Goal: Task Accomplishment & Management: Use online tool/utility

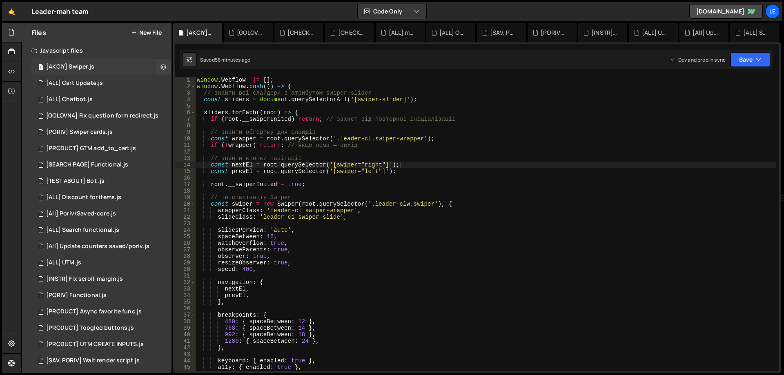
click at [110, 66] on div "1 [AKCIY] Swiper.js 0" at bounding box center [101, 67] width 140 height 16
click at [417, 222] on div "window . Webflow ||= [ ] ; window . Webflow . push (( ) => { // знайти всі слай…" at bounding box center [485, 231] width 581 height 308
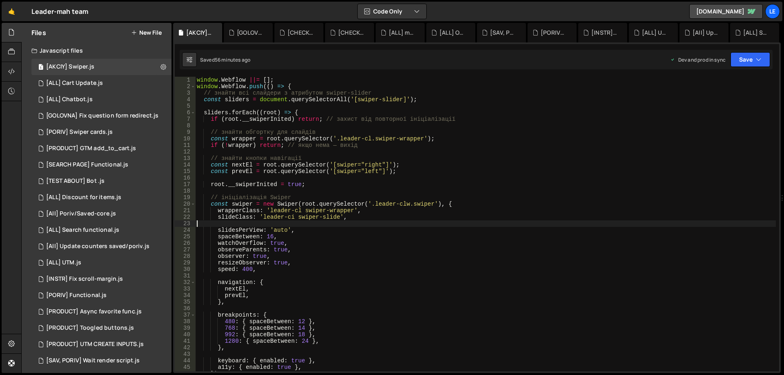
type textarea "});"
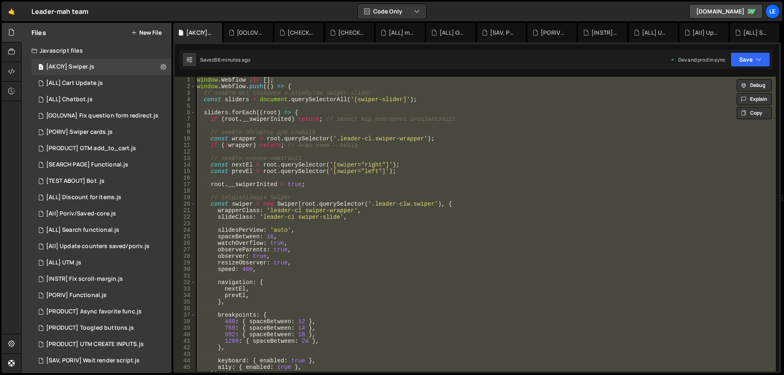
paste textarea
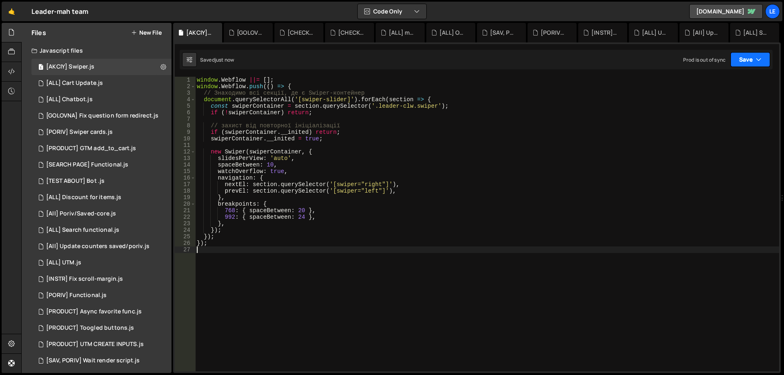
click at [744, 60] on button "Save" at bounding box center [751, 59] width 40 height 15
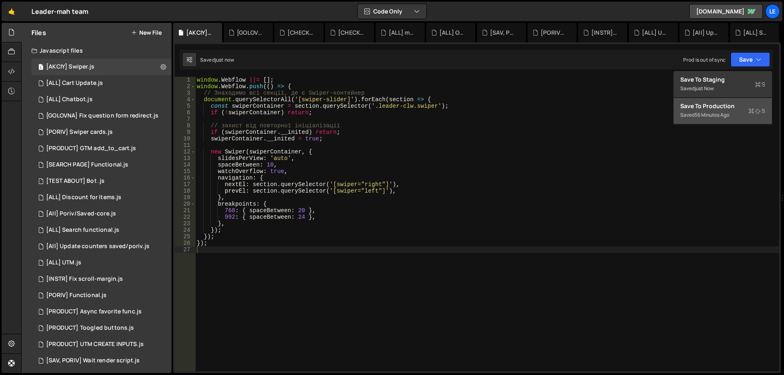
click at [706, 106] on div "Save to Production S" at bounding box center [722, 106] width 85 height 8
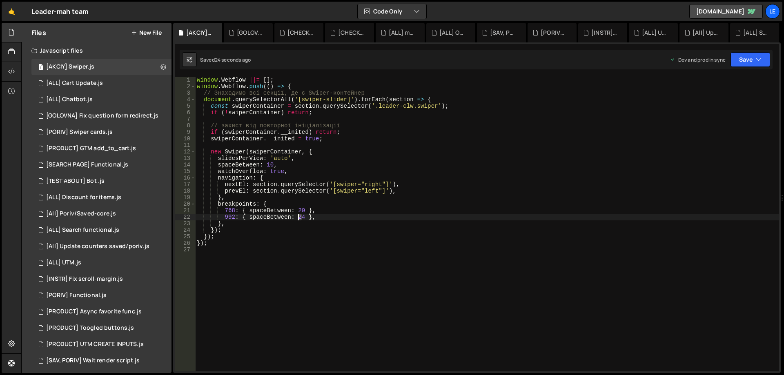
click at [299, 216] on div "window . Webflow ||= [ ] ; window . Webflow . push (( ) => { // Знаходимо всі с…" at bounding box center [487, 231] width 584 height 308
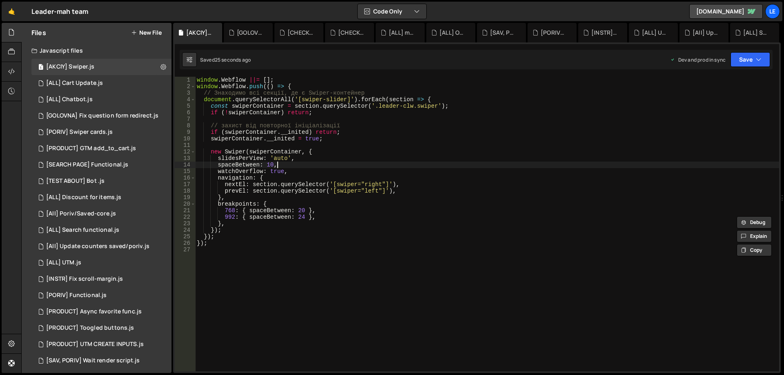
click at [288, 166] on div "window . Webflow ||= [ ] ; window . Webflow . push (( ) => { // Знаходимо всі с…" at bounding box center [487, 231] width 584 height 308
drag, startPoint x: 273, startPoint y: 165, endPoint x: 267, endPoint y: 165, distance: 5.7
click at [267, 165] on div "window . Webflow ||= [ ] ; window . Webflow . push (( ) => { // Знаходимо всі с…" at bounding box center [487, 231] width 584 height 308
click at [301, 210] on div "window . Webflow ||= [ ] ; window . Webflow . push (( ) => { // Знаходимо всі с…" at bounding box center [487, 231] width 584 height 308
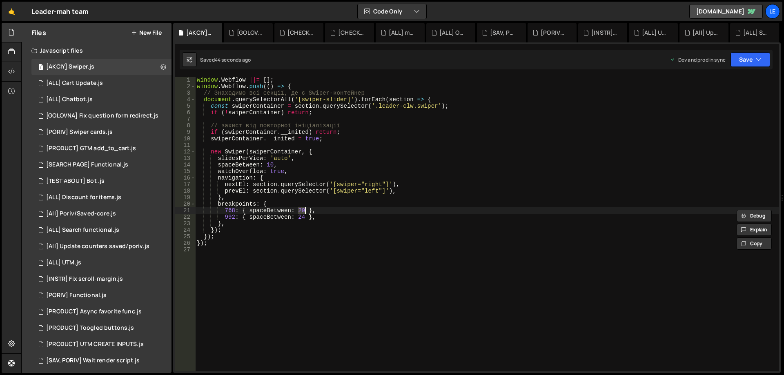
click at [300, 216] on div "window . Webflow ||= [ ] ; window . Webflow . push (( ) => { // Знаходимо всі с…" at bounding box center [487, 231] width 584 height 308
paste textarea "0"
click at [340, 214] on div "window . Webflow ||= [ ] ; window . Webflow . push (( ) => { // Знаходимо всі с…" at bounding box center [487, 231] width 584 height 308
click at [754, 58] on button "Save" at bounding box center [751, 59] width 40 height 15
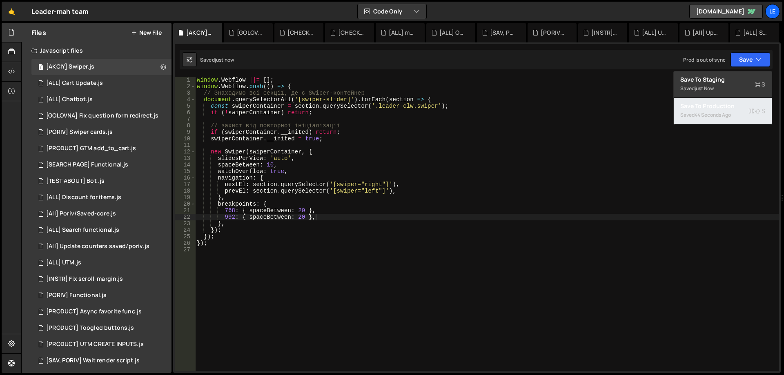
click at [713, 106] on div "Save to Production S" at bounding box center [722, 106] width 85 height 8
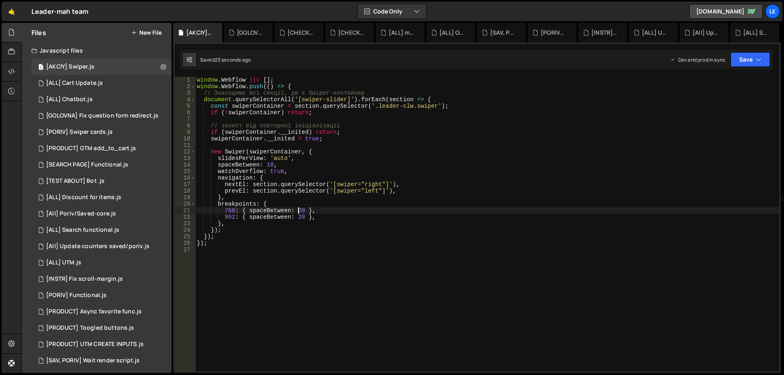
click at [300, 210] on div "window . Webflow ||= [ ] ; window . Webflow . push (( ) => { // Знаходимо всі с…" at bounding box center [487, 231] width 584 height 308
click at [326, 194] on div "window . Webflow ||= [ ] ; window . Webflow . push (( ) => { // Знаходимо всі с…" at bounding box center [487, 231] width 584 height 308
click at [301, 216] on div "window . Webflow ||= [ ] ; window . Webflow . push (( ) => { // Знаходимо всі с…" at bounding box center [487, 231] width 584 height 308
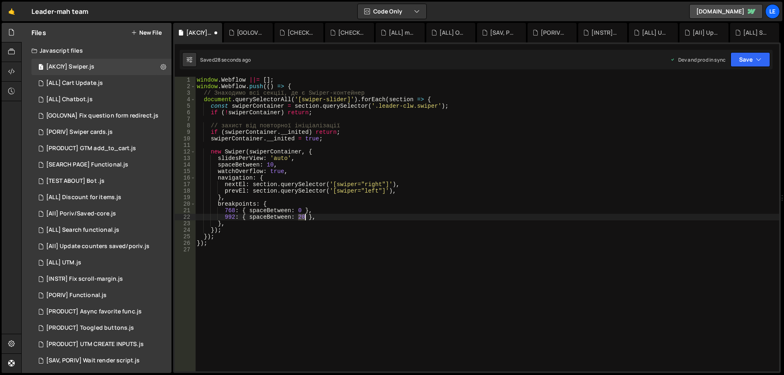
scroll to position [0, 7]
click at [347, 208] on div "window . Webflow ||= [ ] ; window . Webflow . push (( ) => { // Знаходимо всі с…" at bounding box center [487, 231] width 584 height 308
click at [756, 60] on icon "button" at bounding box center [759, 60] width 6 height 8
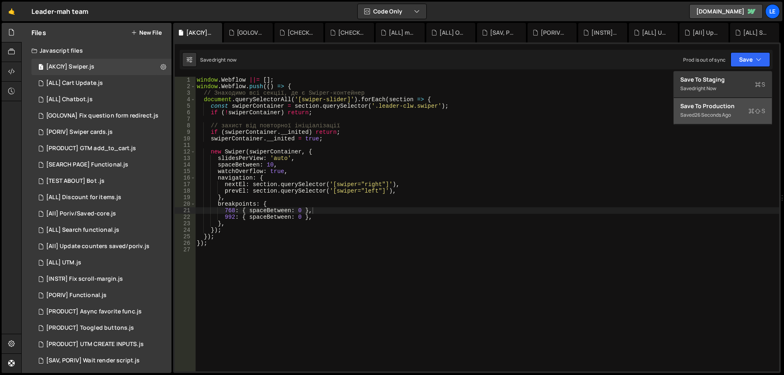
click at [706, 109] on div "Save to Production S" at bounding box center [722, 106] width 85 height 8
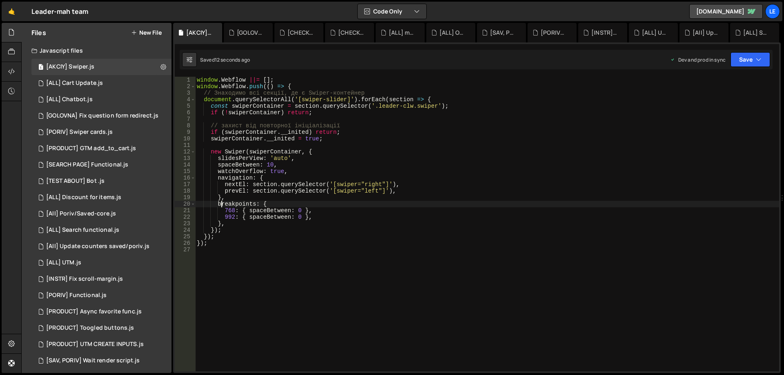
scroll to position [0, 4]
click at [222, 205] on div "window . Webflow ||= [ ] ; window . Webflow . push (( ) => { // Знаходимо всі с…" at bounding box center [487, 231] width 584 height 308
click at [268, 204] on div "window . Webflow ||= [ ] ; window . Webflow . push (( ) => { // Знаходимо всі с…" at bounding box center [487, 231] width 584 height 308
click at [219, 223] on div "window . Webflow ||= [ ] ; window . Webflow . push (( ) => { // Знаходимо всі с…" at bounding box center [487, 231] width 584 height 308
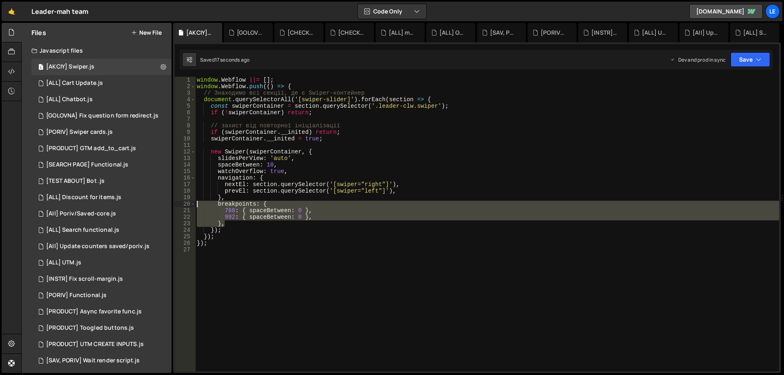
drag, startPoint x: 230, startPoint y: 224, endPoint x: 184, endPoint y: 207, distance: 49.4
click at [184, 207] on div "}, 1 2 3 4 5 6 7 8 9 10 11 12 13 14 15 16 17 18 19 20 21 22 23 24 25 26 27 wind…" at bounding box center [477, 224] width 604 height 295
type textarea "breakpoints: { 768: { spaceBetween: 0 },"
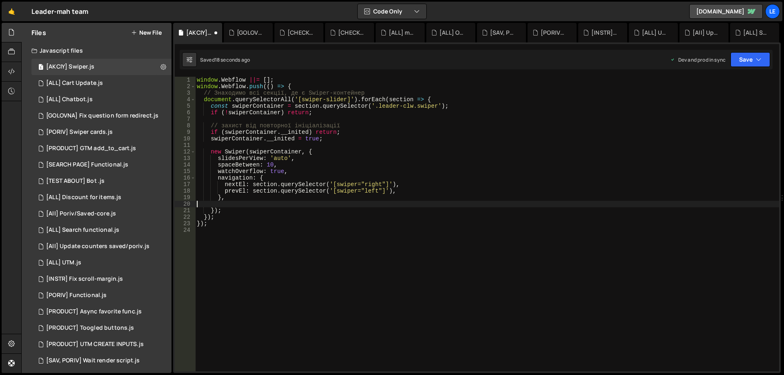
scroll to position [0, 0]
click at [312, 165] on div "window . Webflow ||= [ ] ; window . Webflow . push (( ) => { // Знаходимо всі с…" at bounding box center [487, 231] width 584 height 308
type textarea "spaceBetween: 10,"
click at [750, 63] on button "Save" at bounding box center [751, 59] width 40 height 15
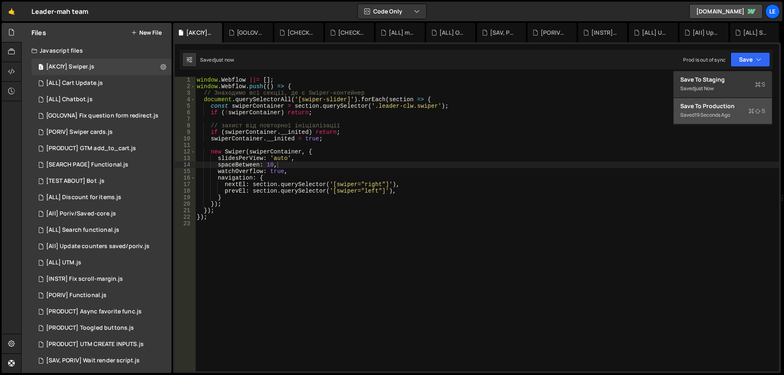
click at [718, 106] on div "Save to Production S" at bounding box center [722, 106] width 85 height 8
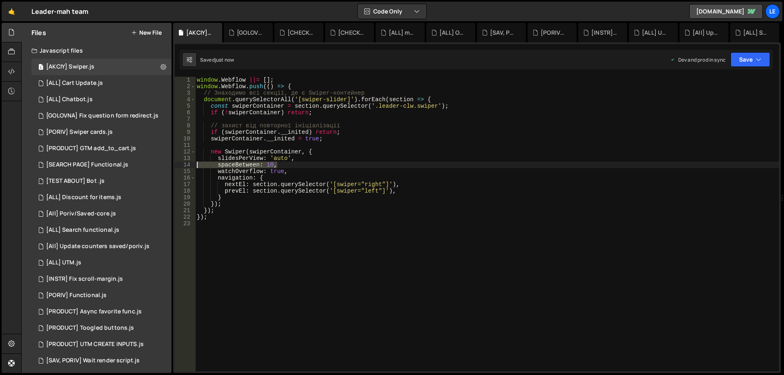
drag, startPoint x: 288, startPoint y: 164, endPoint x: 191, endPoint y: 166, distance: 96.8
click at [192, 167] on div "spaceBetween: 10, 1 2 3 4 5 6 7 8 9 10 11 12 13 14 15 16 17 18 19 20 21 22 23 w…" at bounding box center [477, 224] width 604 height 295
type textarea "slidesPerView: 'auto',"
click at [762, 52] on div "Saved just now Prod is out of sync Upgrade to Edit Save Save to Staging S Saved…" at bounding box center [476, 60] width 593 height 20
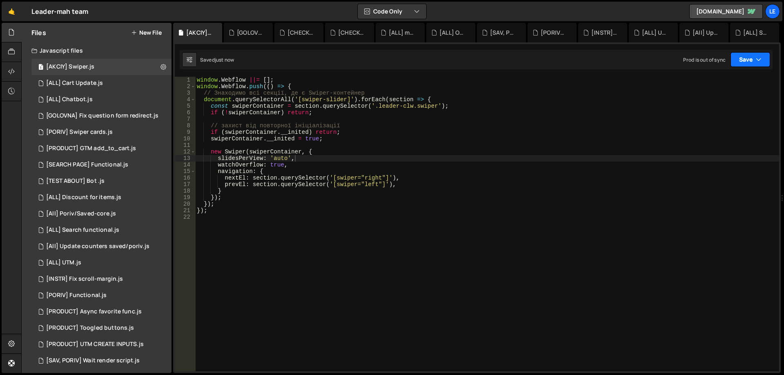
click at [746, 65] on button "Save" at bounding box center [751, 59] width 40 height 15
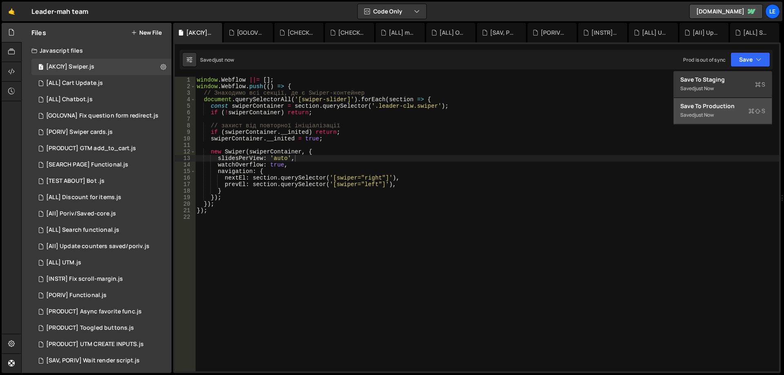
click at [714, 107] on div "Save to Production S" at bounding box center [722, 106] width 85 height 8
